Goal: Information Seeking & Learning: Learn about a topic

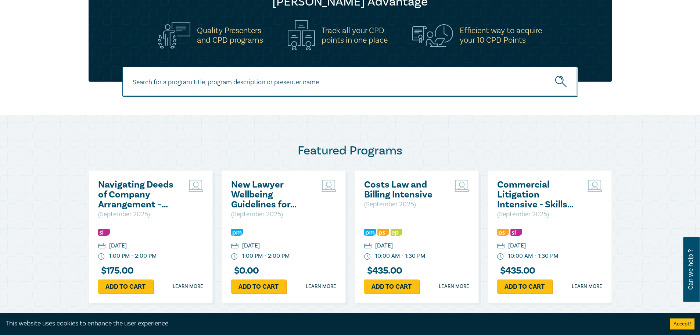
scroll to position [147, 0]
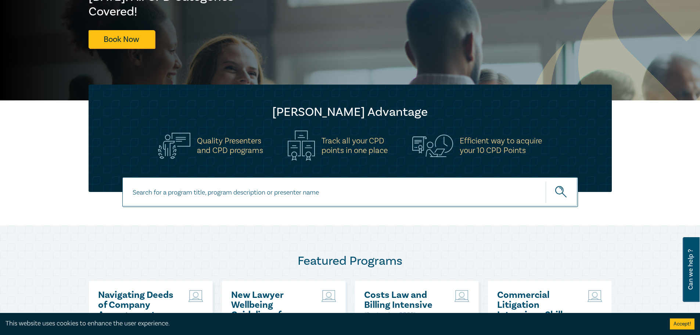
click at [254, 196] on input at bounding box center [350, 192] width 456 height 30
type input "ai in the law intensive"
click at [546, 181] on button "submit" at bounding box center [562, 192] width 32 height 22
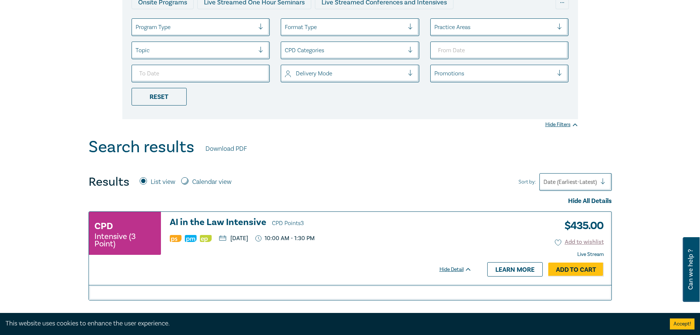
scroll to position [221, 0]
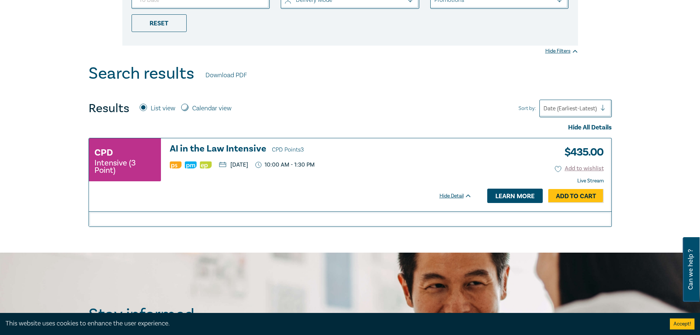
drag, startPoint x: 516, startPoint y: 193, endPoint x: 495, endPoint y: 193, distance: 21.7
click at [516, 193] on link "Learn more" at bounding box center [514, 196] width 55 height 14
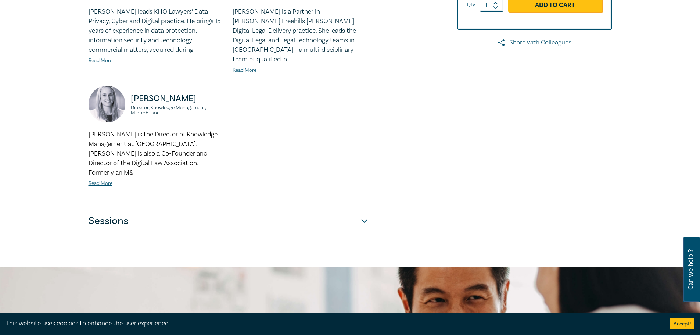
scroll to position [294, 0]
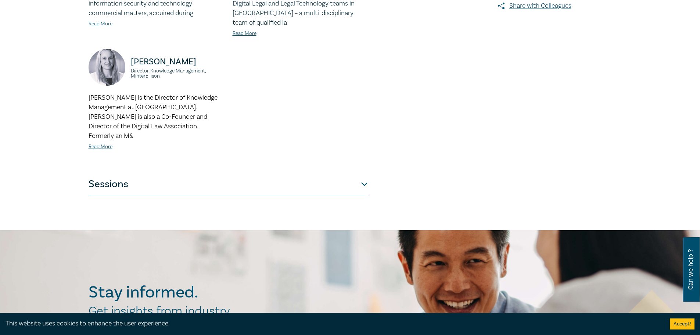
click at [363, 173] on button "Sessions" at bounding box center [228, 184] width 279 height 22
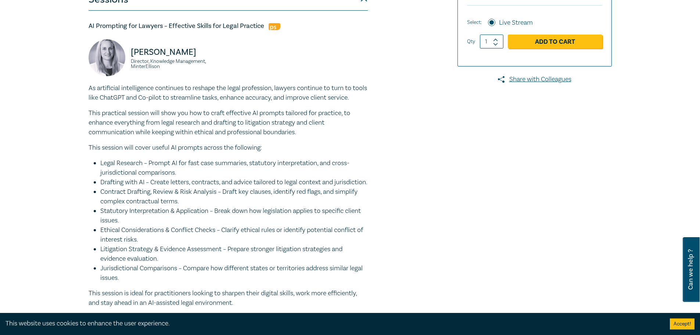
scroll to position [257, 0]
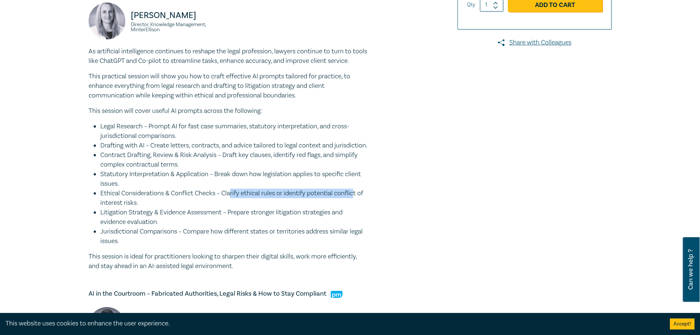
drag, startPoint x: 233, startPoint y: 212, endPoint x: 349, endPoint y: 209, distance: 115.8
click at [349, 208] on li "Ethical Considerations & Conflict Checks – Clarify ethical rules or identify po…" at bounding box center [234, 198] width 268 height 19
click at [108, 208] on li "Ethical Considerations & Conflict Checks – Clarify ethical rules or identify po…" at bounding box center [234, 198] width 268 height 19
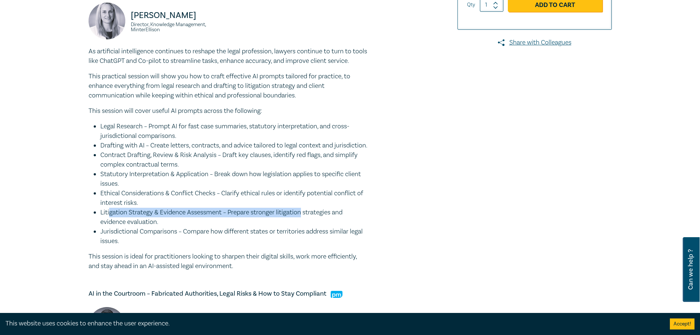
drag, startPoint x: 110, startPoint y: 232, endPoint x: 303, endPoint y: 232, distance: 193.7
click at [303, 227] on li "Litigation Strategy & Evidence Assessment – Prepare stronger litigation strateg…" at bounding box center [234, 217] width 268 height 19
click at [157, 246] on li "Jurisdictional Comparisons – Compare how different states or territories addres…" at bounding box center [234, 236] width 268 height 19
drag, startPoint x: 124, startPoint y: 250, endPoint x: 239, endPoint y: 263, distance: 115.0
click at [239, 246] on li "Jurisdictional Comparisons – Compare how different states or territories addres…" at bounding box center [234, 236] width 268 height 19
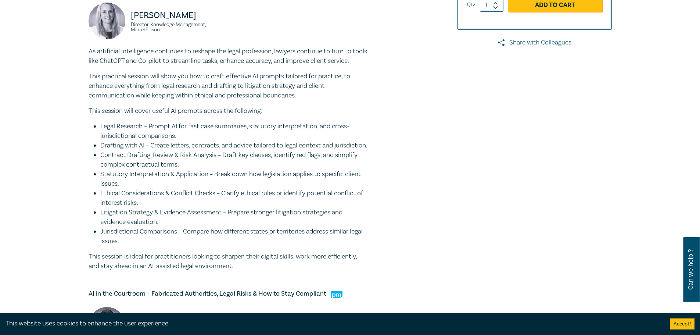
click at [391, 244] on div "AI in the Law Intensive I25057 CPD Intensive (3 Point) CPD Points 3 Point s Del…" at bounding box center [261, 317] width 355 height 956
click at [320, 271] on p "This session is ideal for practitioners looking to sharpen their digital skills…" at bounding box center [228, 261] width 279 height 19
drag, startPoint x: 251, startPoint y: 286, endPoint x: 133, endPoint y: 65, distance: 250.1
click at [133, 65] on div "As artificial intelligence continues to reshape the legal profession, lawyers c…" at bounding box center [228, 159] width 279 height 224
drag, startPoint x: 450, startPoint y: 219, endPoint x: 444, endPoint y: 219, distance: 5.9
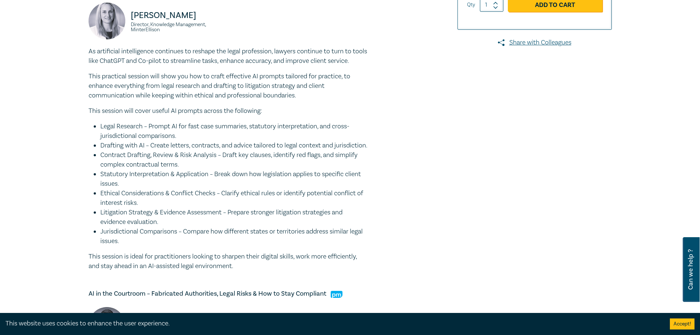
click at [450, 219] on div at bounding box center [528, 317] width 178 height 956
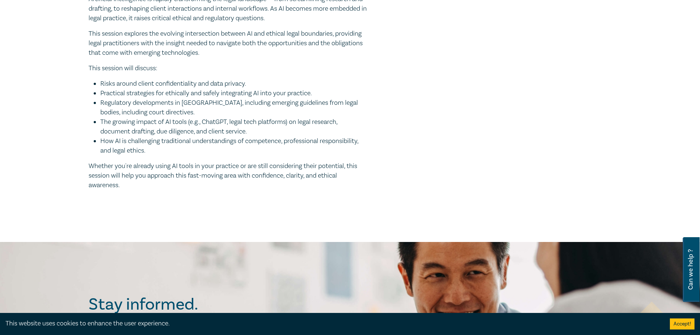
scroll to position [772, 0]
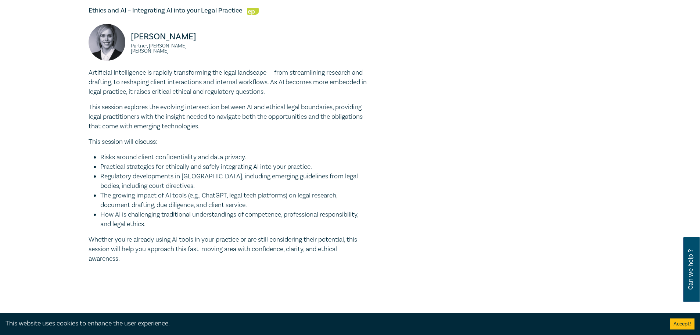
drag, startPoint x: 96, startPoint y: 170, endPoint x: 189, endPoint y: 260, distance: 128.9
click at [231, 252] on div "Artificial Intelligence is rapidly transforming the legal landscape — from stre…" at bounding box center [228, 166] width 279 height 196
click at [189, 261] on div "Artificial Intelligence is rapidly transforming the legal landscape — from stre…" at bounding box center [228, 166] width 279 height 196
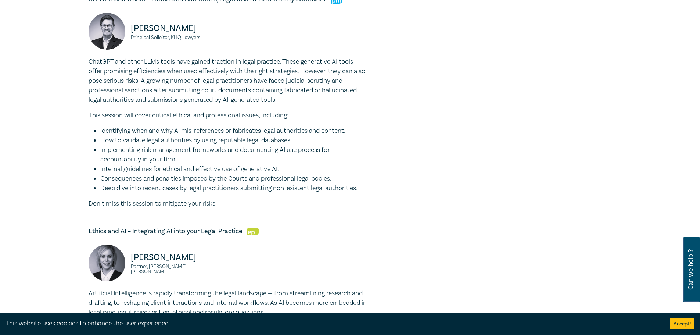
scroll to position [588, 0]
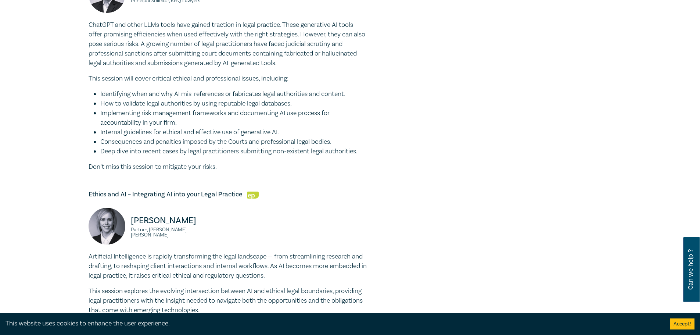
drag, startPoint x: 114, startPoint y: 112, endPoint x: 259, endPoint y: 178, distance: 159.4
click at [259, 156] on ul "Identifying when and why AI mis-references or fabricates legal authorities and …" at bounding box center [228, 122] width 279 height 67
click at [277, 204] on div "AI Prompting for Lawyers – Effective Skills for Legal Practice [PERSON_NAME] Di…" at bounding box center [228, 53] width 279 height 821
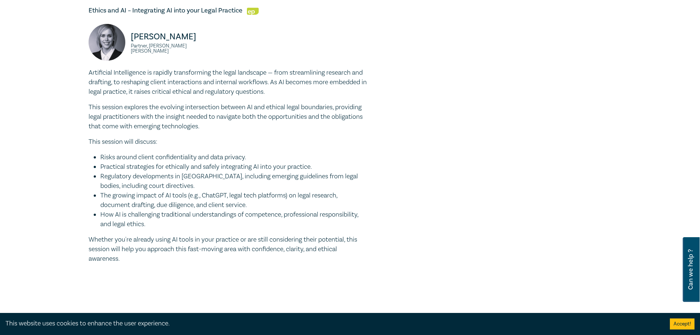
scroll to position [845, 0]
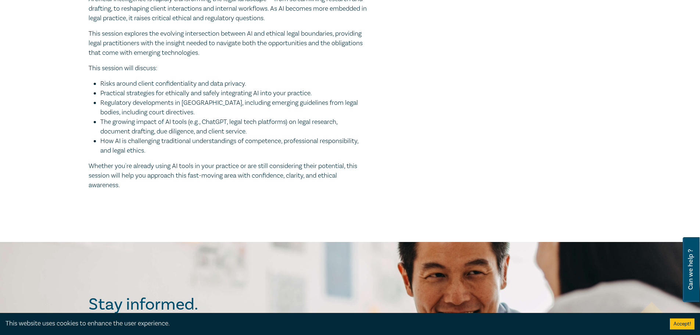
drag, startPoint x: 151, startPoint y: 221, endPoint x: 81, endPoint y: 32, distance: 201.1
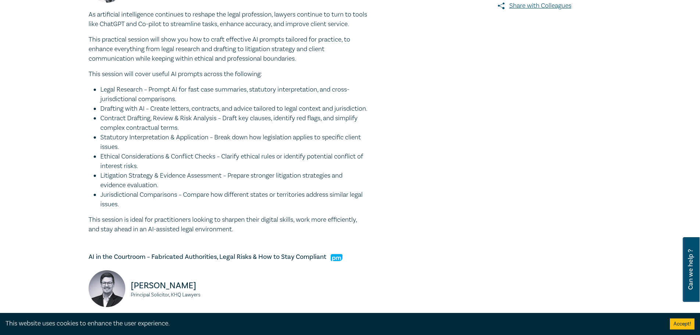
scroll to position [221, 0]
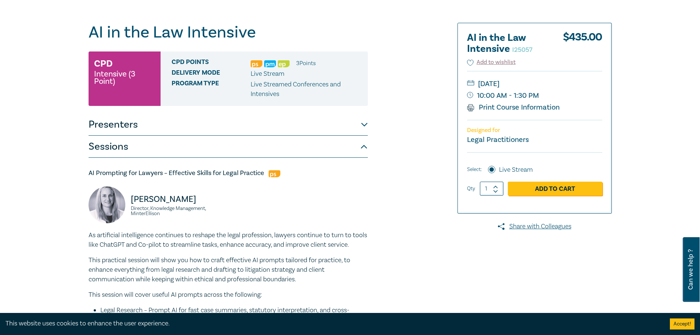
scroll to position [0, 0]
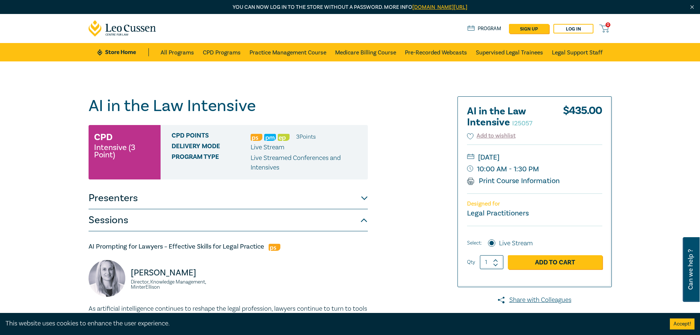
click at [365, 221] on button "Sessions" at bounding box center [228, 220] width 279 height 22
